Goal: Task Accomplishment & Management: Manage account settings

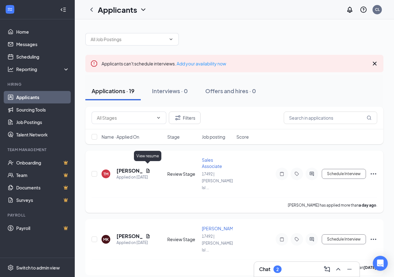
click at [147, 168] on icon "Document" at bounding box center [148, 170] width 5 height 5
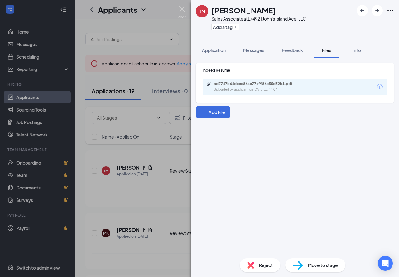
click at [181, 7] on img at bounding box center [182, 12] width 8 height 12
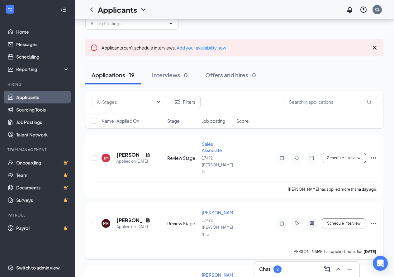
scroll to position [31, 0]
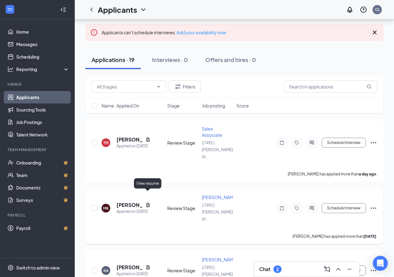
click at [147, 203] on icon "Document" at bounding box center [148, 205] width 5 height 5
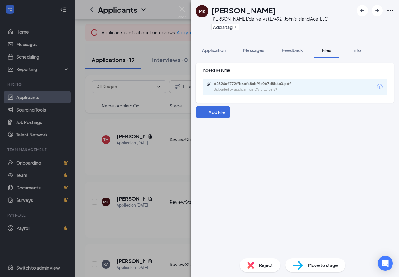
click at [233, 80] on div "d2826a9772ffb4cfa8cbf9c0b7d8b4c0.pdf Uploaded by applicant on [DATE] 17:39:59" at bounding box center [295, 87] width 184 height 17
click at [231, 84] on div "d2826a9772ffb4cfa8cbf9c0b7d8b4c0.pdf" at bounding box center [257, 83] width 87 height 5
click at [141, 122] on div "MK [PERSON_NAME]/delivery at 17492 | John's Island Ace, LLC Add a tag Applicati…" at bounding box center [199, 138] width 399 height 277
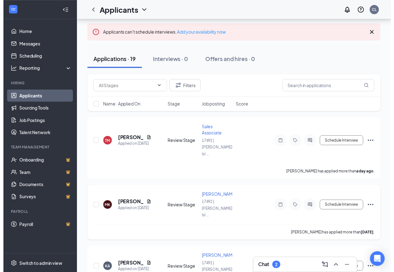
scroll to position [125, 0]
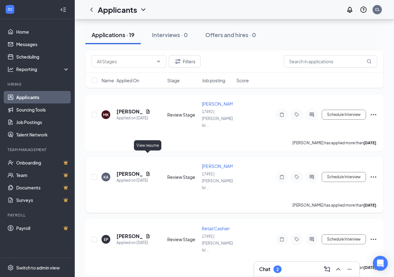
click at [147, 171] on icon "Document" at bounding box center [148, 173] width 5 height 5
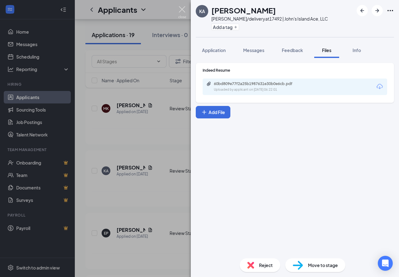
click at [183, 11] on img at bounding box center [182, 12] width 8 height 12
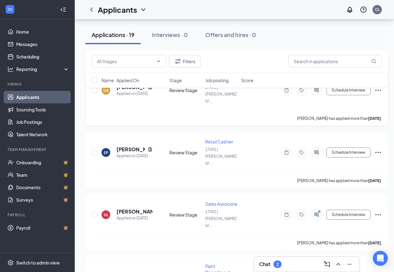
scroll to position [499, 0]
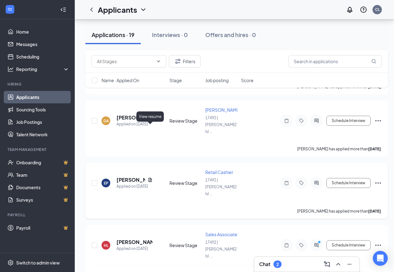
click at [146, 177] on div "[PERSON_NAME]" at bounding box center [135, 180] width 36 height 7
click at [151, 178] on icon "Document" at bounding box center [150, 180] width 5 height 5
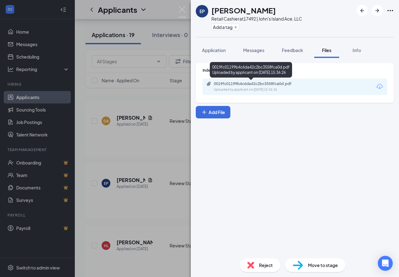
click at [223, 87] on div "0019fc01199b4c6da42c2bc3558fca0d.pdf Uploaded by applicant on [DATE] 15:36:26" at bounding box center [256, 86] width 101 height 11
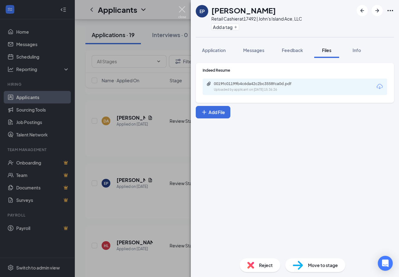
click at [184, 10] on img at bounding box center [182, 12] width 8 height 12
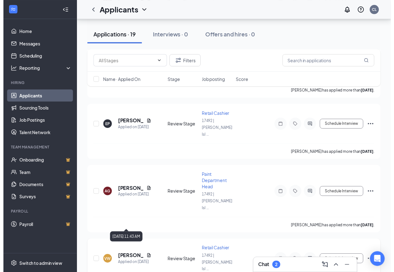
scroll to position [249, 0]
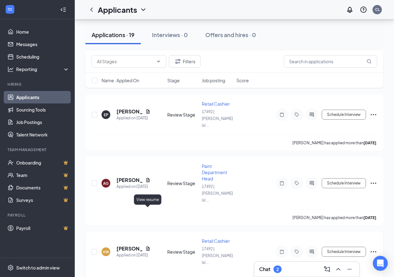
click at [147, 246] on icon "Document" at bounding box center [148, 248] width 5 height 5
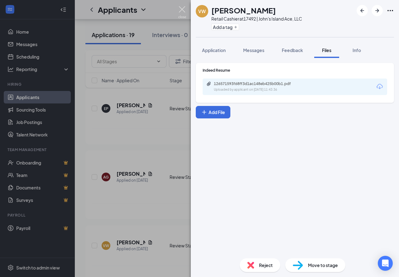
click at [184, 7] on img at bounding box center [182, 12] width 8 height 12
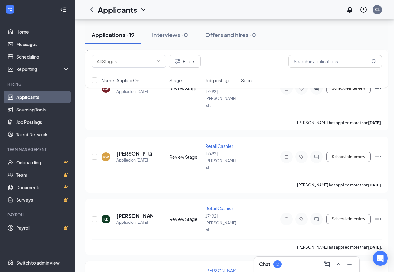
scroll to position [374, 0]
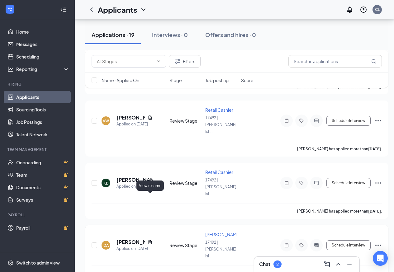
click at [151, 240] on icon "Document" at bounding box center [150, 242] width 3 height 4
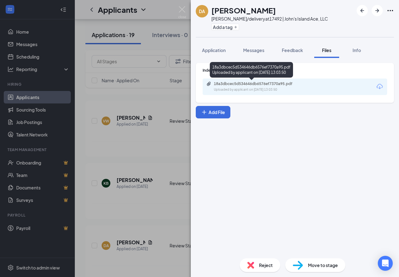
click at [230, 85] on div "18a3dbcec5d534646db6576ef7370a95.pdf" at bounding box center [257, 83] width 87 height 5
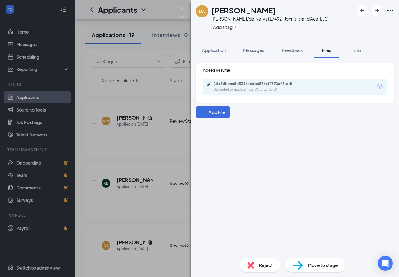
click at [160, 178] on div "DA [PERSON_NAME]/delivery at 17492 | [PERSON_NAME]'s Island Ace, LLC Add a tag …" at bounding box center [199, 138] width 399 height 277
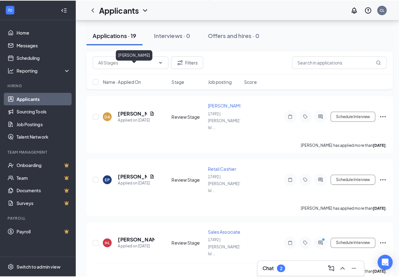
scroll to position [654, 0]
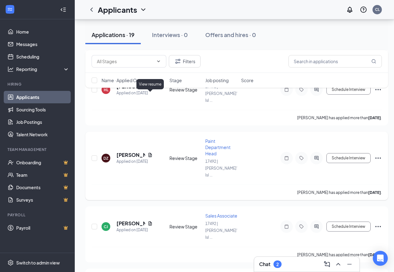
click at [149, 153] on icon "Document" at bounding box center [150, 155] width 3 height 4
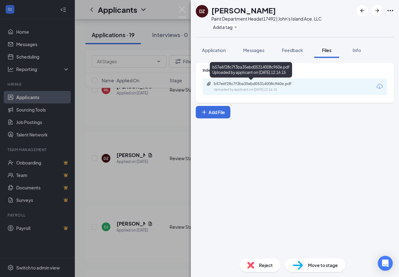
click at [247, 84] on div "b57e6f28c7f3ba35ebd05314008c960e.pdf" at bounding box center [257, 83] width 87 height 5
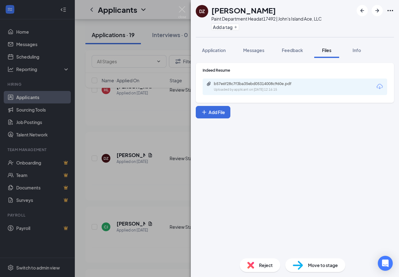
click at [99, 134] on div "DZ [PERSON_NAME] Paint Department Head at 17492 | [PERSON_NAME]'s Island Ace, L…" at bounding box center [199, 138] width 399 height 277
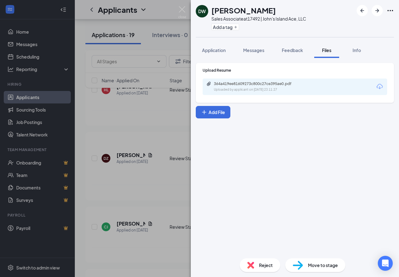
click at [187, 11] on div "DW [PERSON_NAME] Sales Associate at 17492 | [PERSON_NAME]'s Island Ace, LLC Add…" at bounding box center [199, 138] width 399 height 277
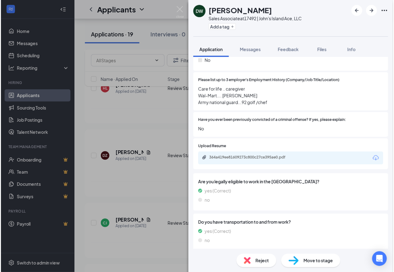
scroll to position [312, 0]
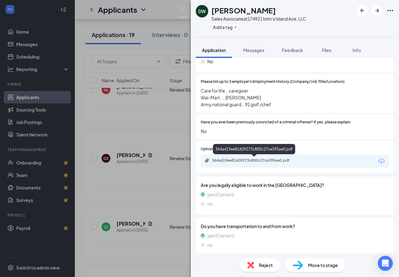
click at [224, 160] on div "364a419ee81609273c800c27ce395ae0.pdf" at bounding box center [255, 160] width 87 height 5
click at [173, 141] on div "[PERSON_NAME] [PERSON_NAME] Sales Associate at 17492 | [PERSON_NAME]'s Island A…" at bounding box center [199, 138] width 399 height 277
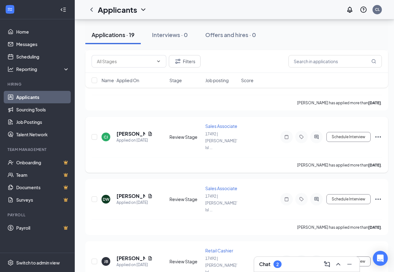
scroll to position [748, 0]
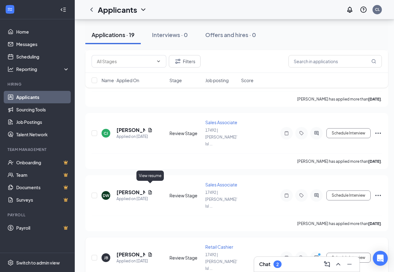
click at [150, 253] on icon "Document" at bounding box center [150, 255] width 3 height 4
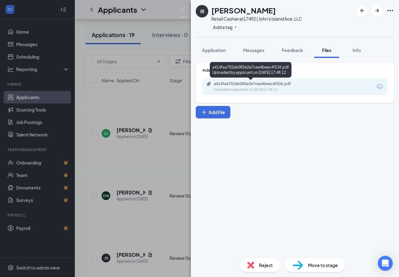
click at [227, 89] on div "Uploaded by applicant on [DATE] 17:48:12" at bounding box center [260, 89] width 93 height 5
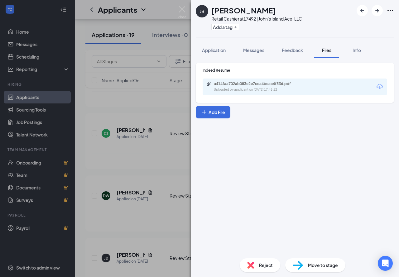
click at [145, 160] on div "[PERSON_NAME] Retail Cashier at 17492 | [PERSON_NAME]'s Island Ace, LLC Add a t…" at bounding box center [199, 138] width 399 height 277
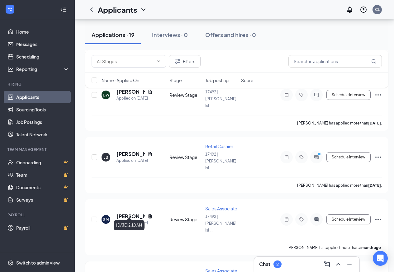
scroll to position [841, 0]
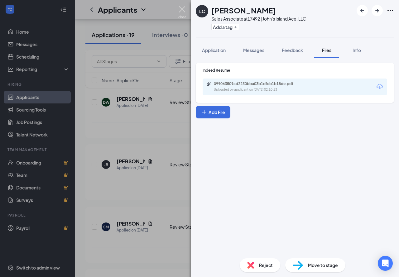
click at [180, 14] on img at bounding box center [182, 12] width 8 height 12
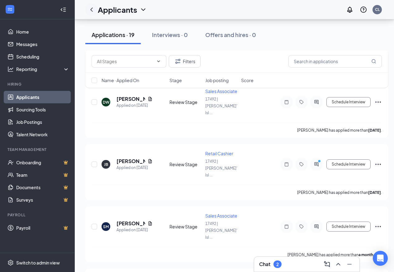
click at [88, 11] on icon "ChevronLeft" at bounding box center [91, 9] width 7 height 7
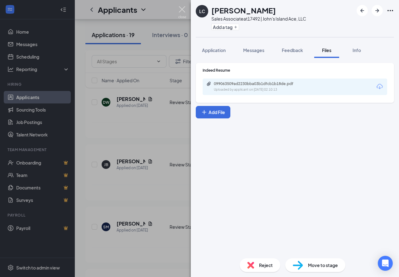
click at [181, 7] on img at bounding box center [182, 12] width 8 height 12
